Goal: Task Accomplishment & Management: Use online tool/utility

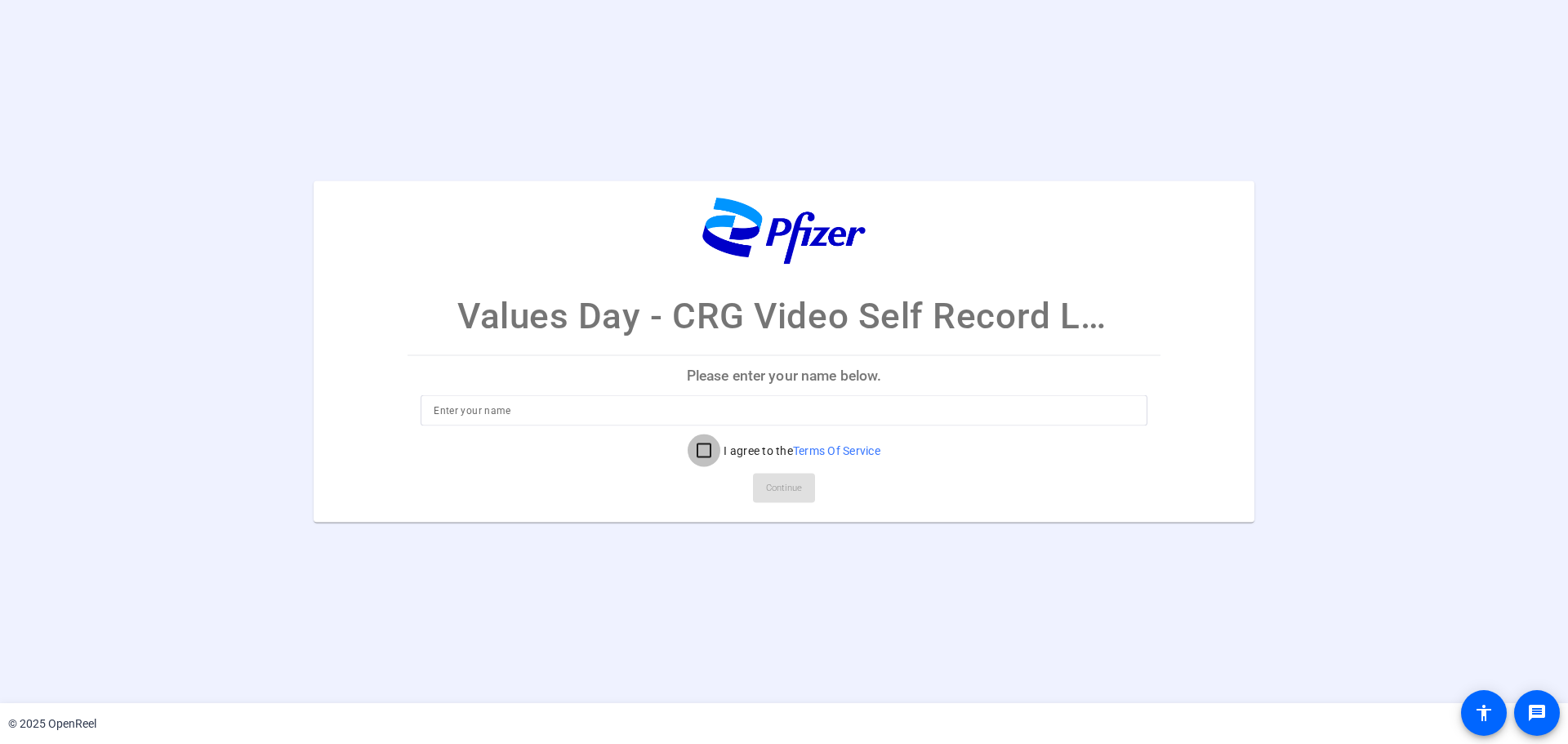
click at [704, 451] on input "I agree to the Terms Of Service" at bounding box center [704, 450] width 33 height 33
checkbox input "true"
click at [567, 414] on input at bounding box center [784, 411] width 701 height 20
type input "Yayoi"
click at [791, 477] on span "Continue" at bounding box center [784, 489] width 36 height 24
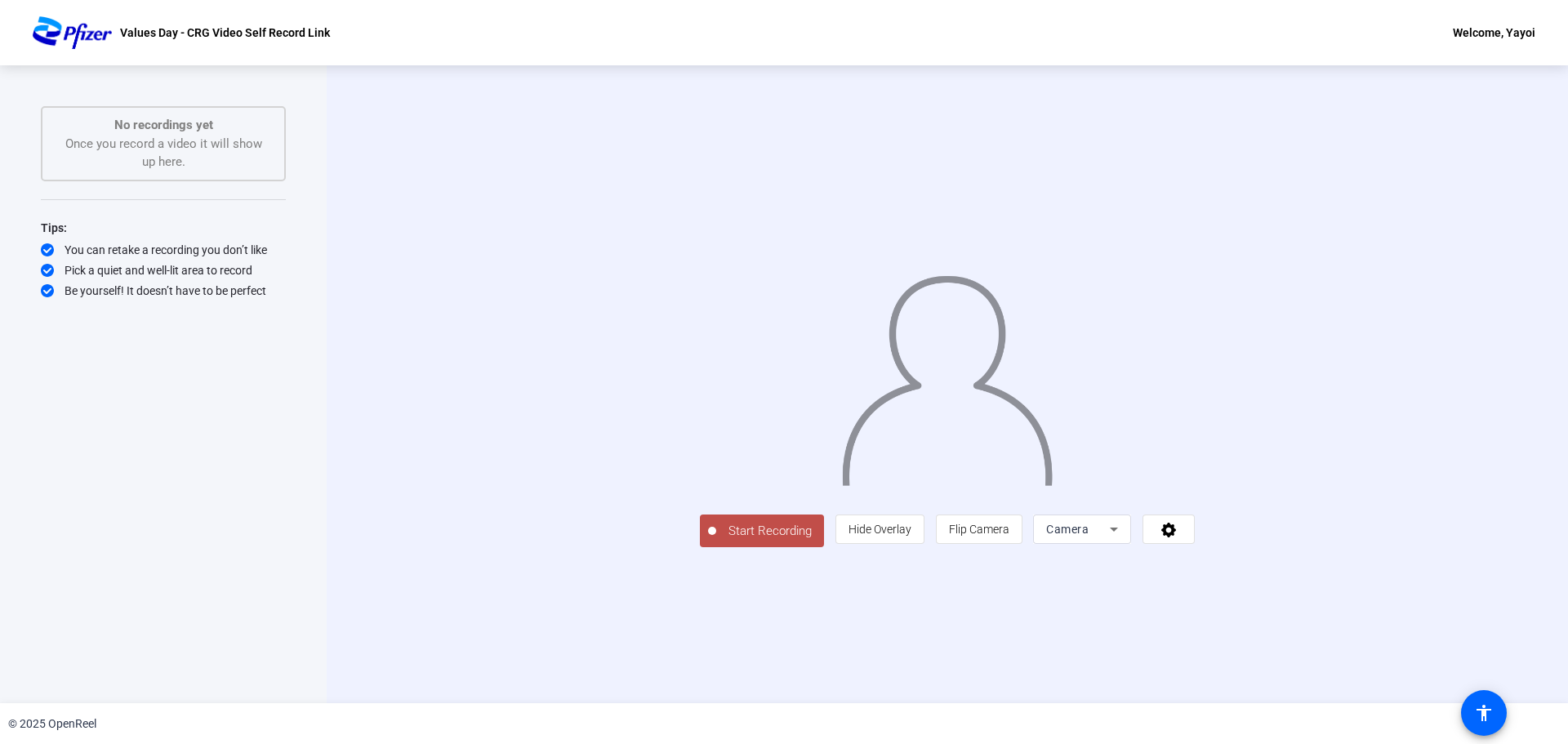
click at [179, 147] on div "No recordings yet Once you record a video it will show up here." at bounding box center [163, 143] width 209 height 55
click at [911, 536] on span "Hide Overlay" at bounding box center [879, 530] width 63 height 13
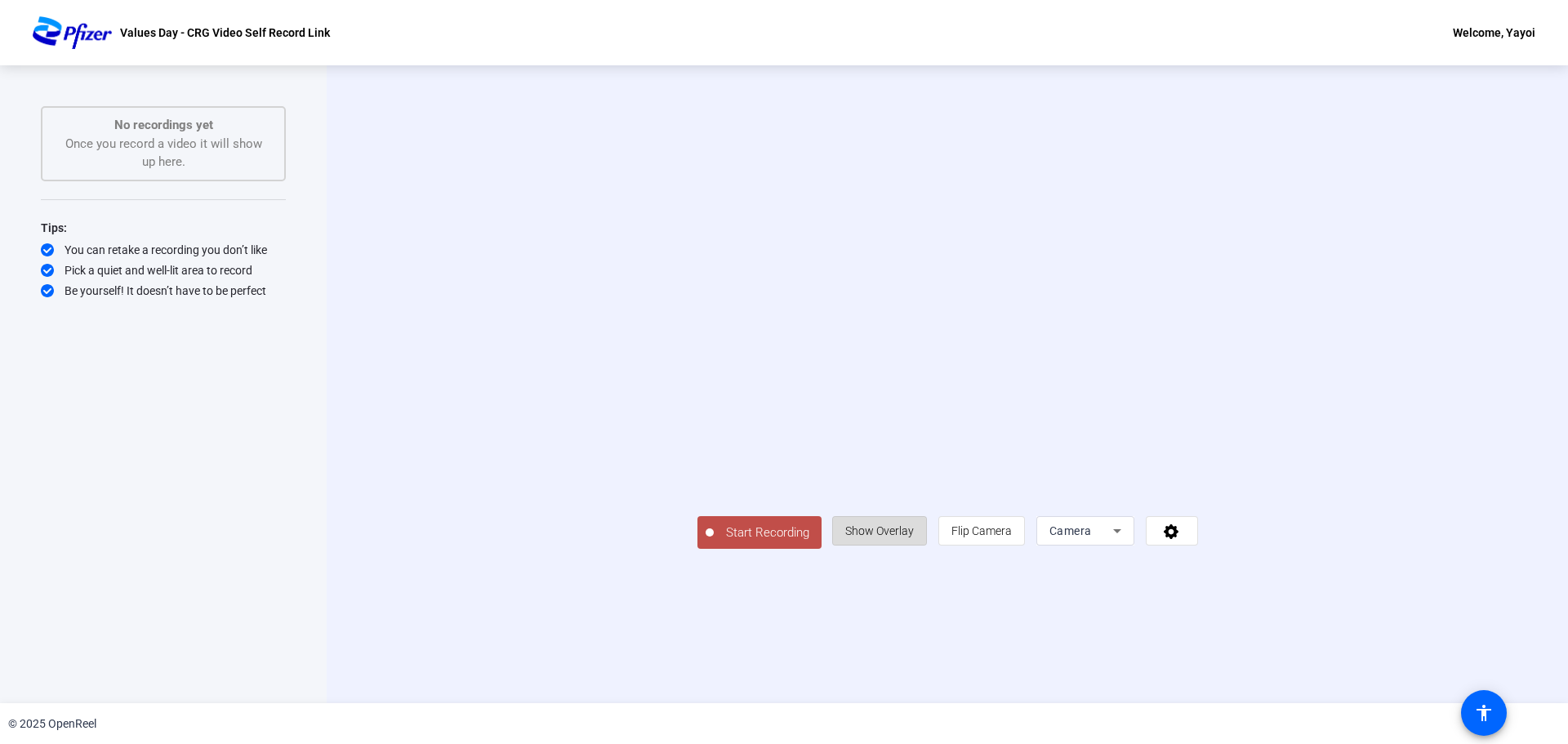
click at [914, 537] on span "Show Overlay" at bounding box center [878, 531] width 68 height 13
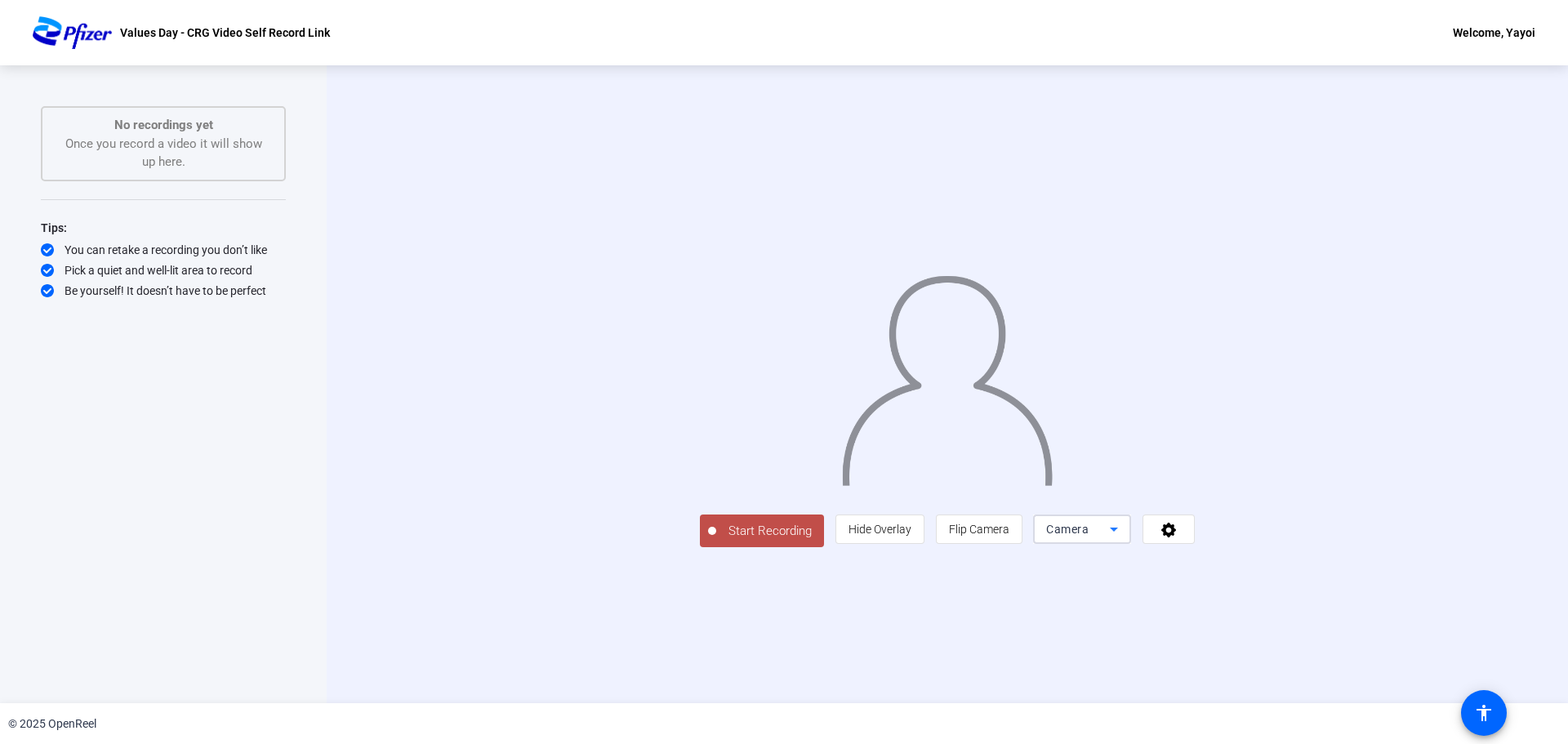
click at [1124, 539] on icon at bounding box center [1113, 529] width 20 height 20
click at [1285, 561] on mat-option "Screen" at bounding box center [1288, 562] width 98 height 33
